Goal: Information Seeking & Learning: Learn about a topic

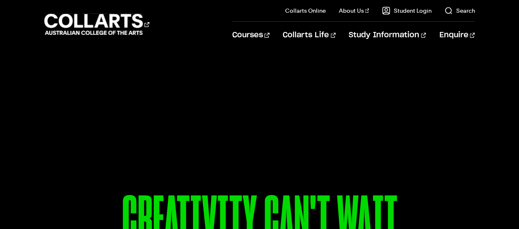
click at [451, 12] on link "Search" at bounding box center [459, 11] width 30 height 8
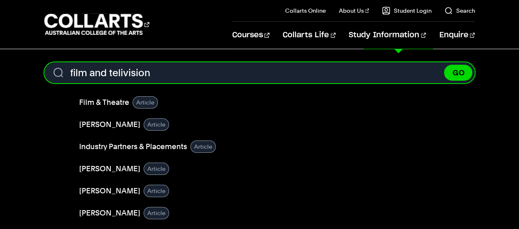
type input "film and telivision"
click at [444, 65] on button "GO" at bounding box center [458, 73] width 28 height 16
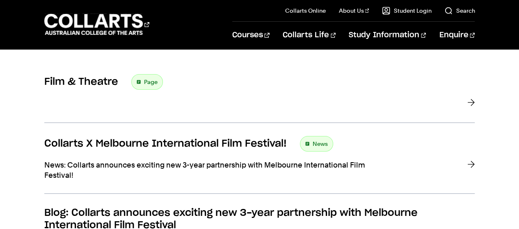
scroll to position [151, 0]
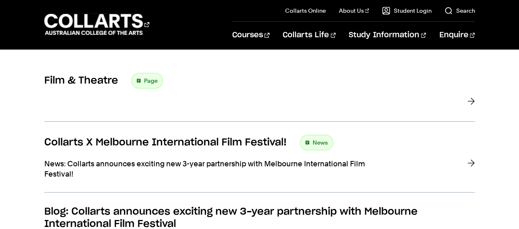
click at [45, 164] on p "News: Collarts announces exciting new 3-year partnership with Melbourne Interna…" at bounding box center [208, 169] width 328 height 21
